Goal: Task Accomplishment & Management: Complete application form

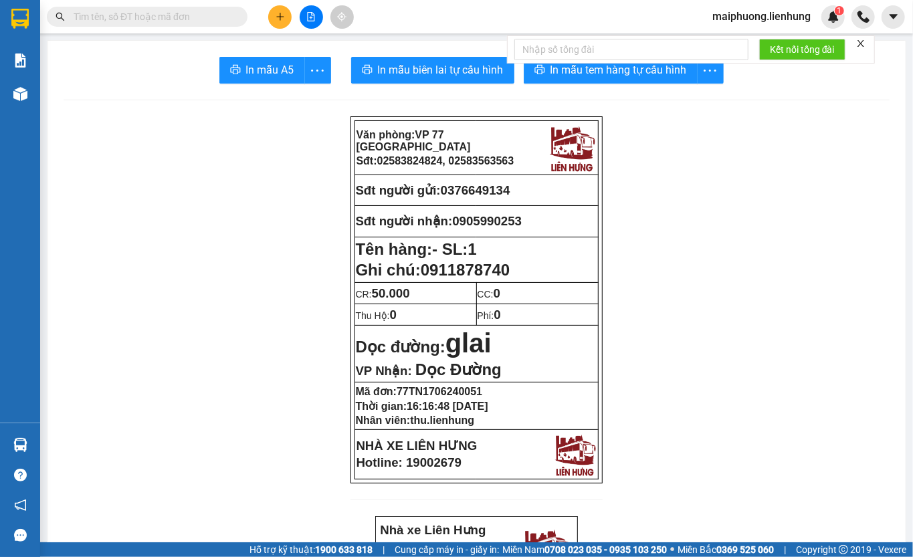
click at [96, 21] on input "text" at bounding box center [153, 16] width 158 height 15
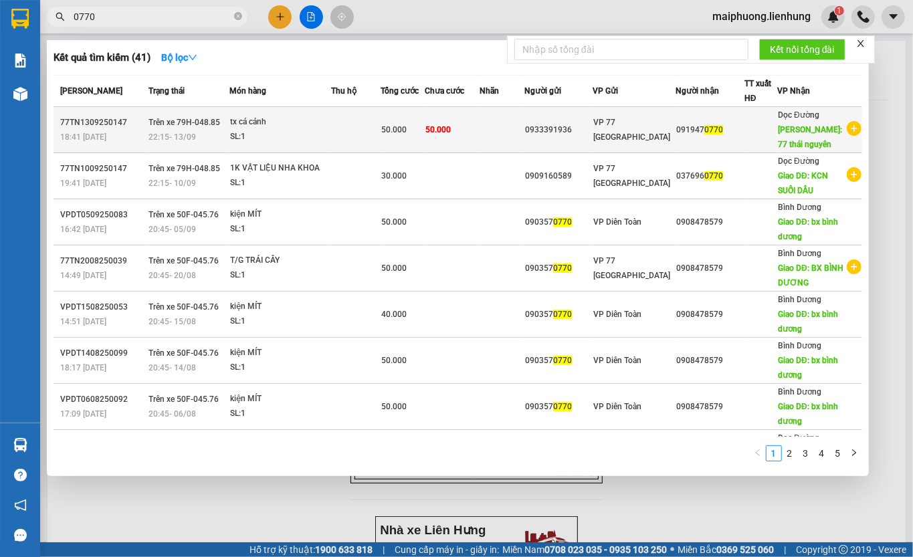
type input "0770"
click at [524, 132] on td at bounding box center [502, 130] width 45 height 46
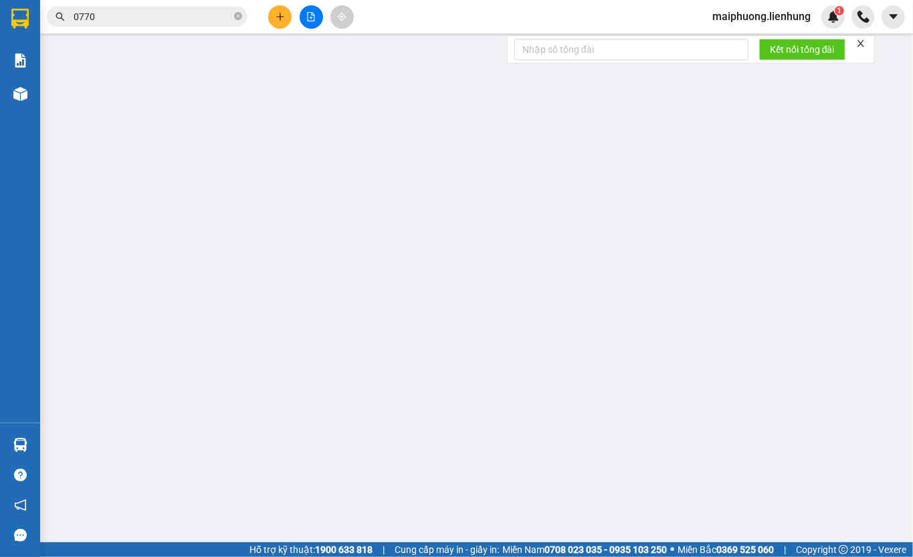
type input "0933391936"
type input "0919470770"
type input "77 [GEOGRAPHIC_DATA]"
type input "50.000"
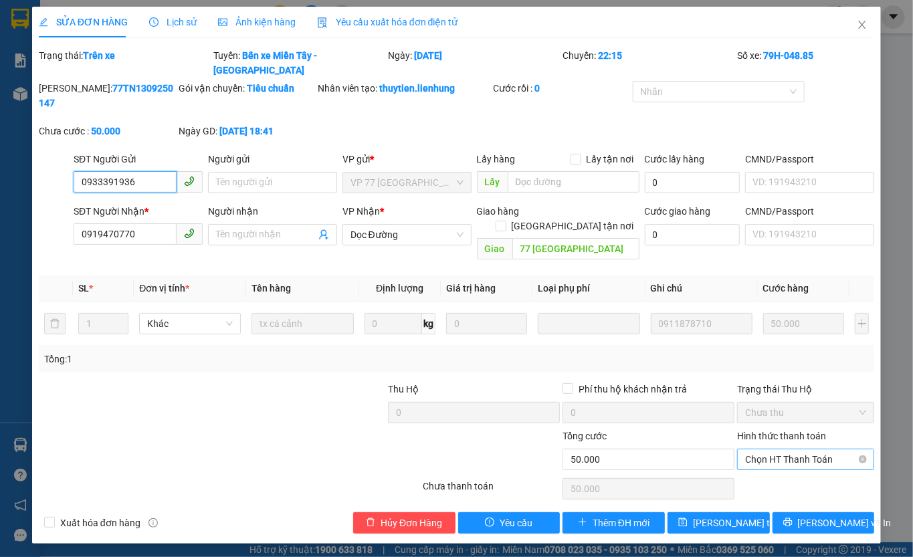
click at [775, 450] on span "Chọn HT Thanh Toán" at bounding box center [805, 460] width 121 height 20
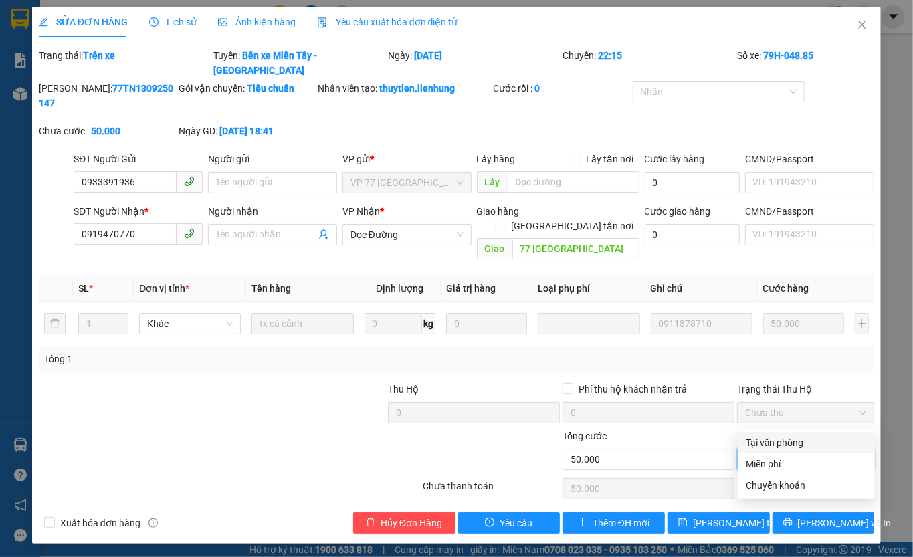
click at [783, 439] on div "Tại văn phòng" at bounding box center [806, 442] width 121 height 15
type input "0"
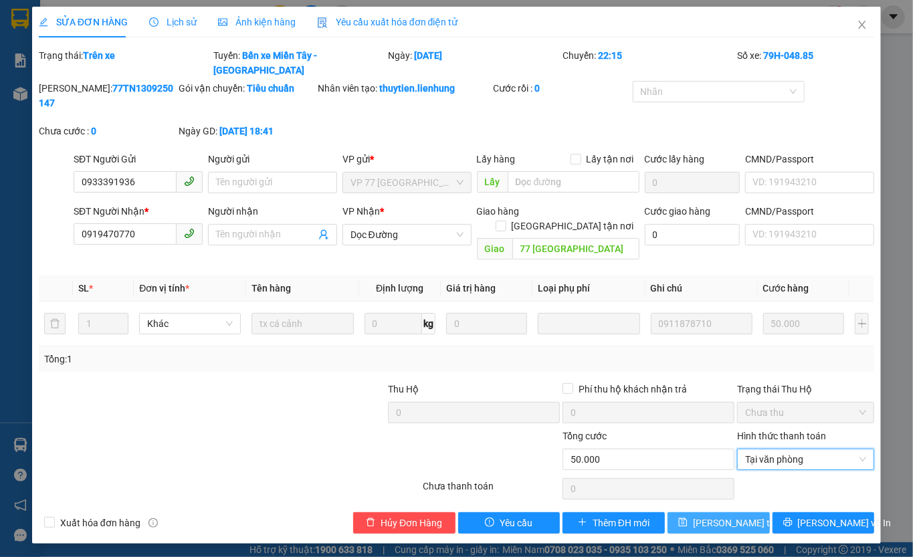
click at [750, 516] on span "[PERSON_NAME] thay đổi" at bounding box center [746, 523] width 107 height 15
